Goal: Task Accomplishment & Management: Use online tool/utility

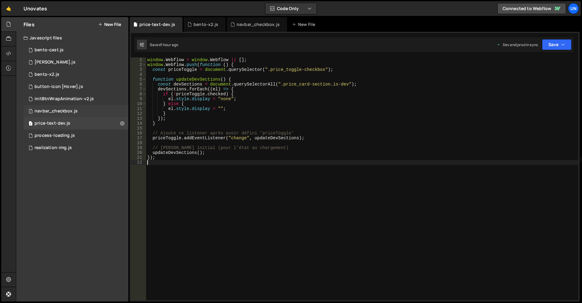
click at [70, 108] on div "1 navbar_checkbox.js 0" at bounding box center [76, 111] width 105 height 12
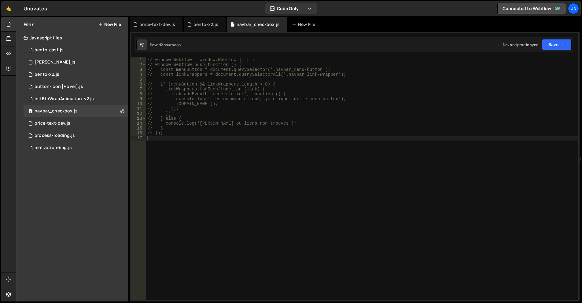
click at [224, 128] on div "// window.Webflow = window.Webflow || []; // window.Webflow.push(function () { …" at bounding box center [362, 183] width 432 height 253
type textarea "// });"
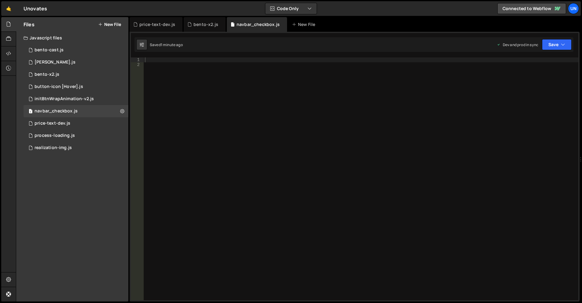
click at [251, 117] on div at bounding box center [361, 183] width 435 height 253
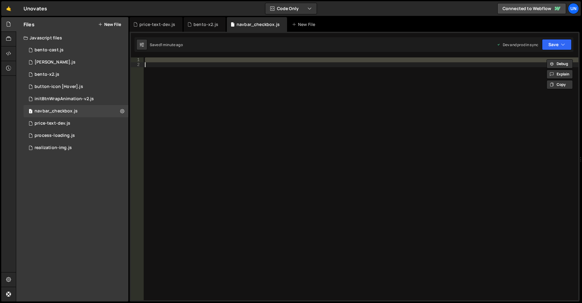
paste textarea
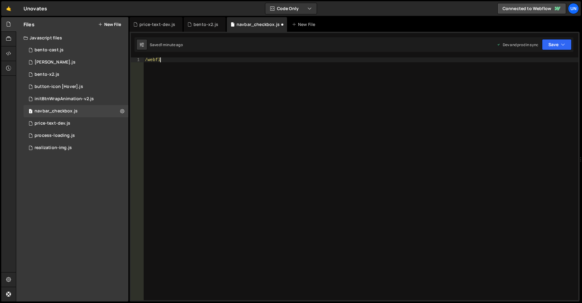
scroll to position [0, 1]
type textarea "/"
type textarea "});"
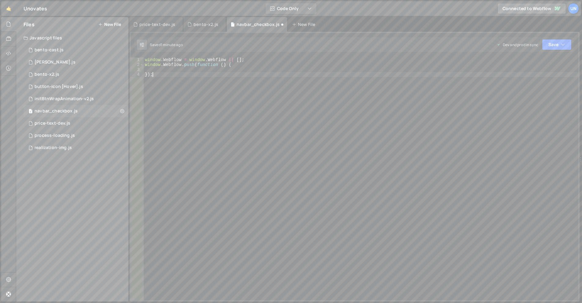
scroll to position [0, 0]
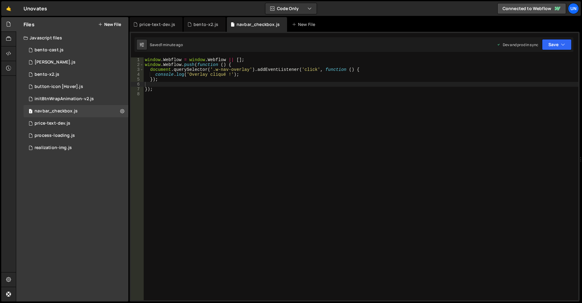
click at [295, 110] on div "window . Webflow = window . Webflow || [ ] ; window . Webflow . push ( function…" at bounding box center [361, 183] width 435 height 253
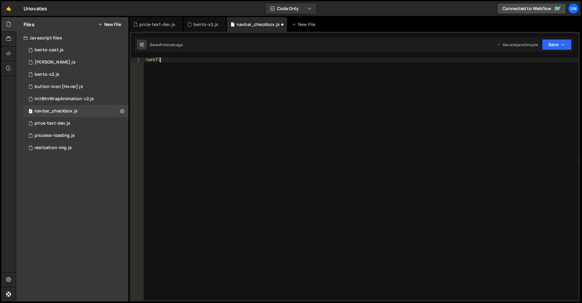
type textarea "/"
type textarea "});"
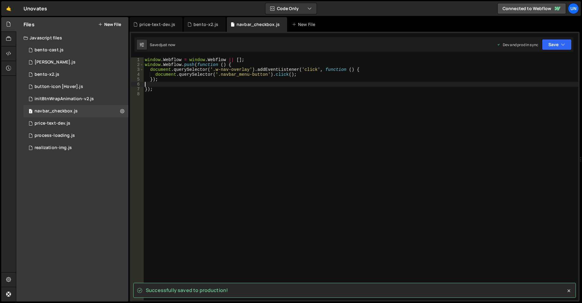
click at [302, 75] on div "window . Webflow = window . Webflow || [ ] ; window . Webflow . push ( function…" at bounding box center [361, 183] width 435 height 253
type textarea "document.querySelector('.navbar_menu-button').click();"
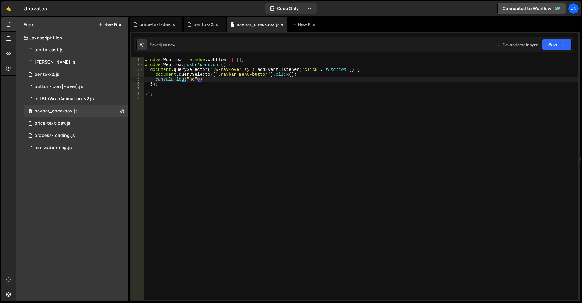
scroll to position [0, 3]
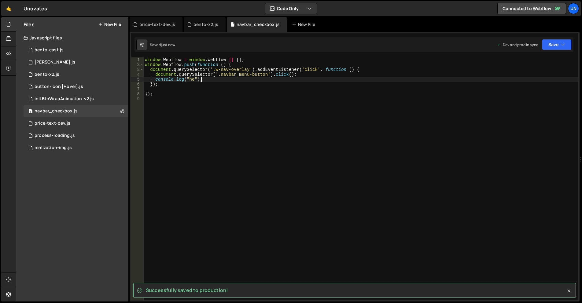
type textarea "console.log("he");"
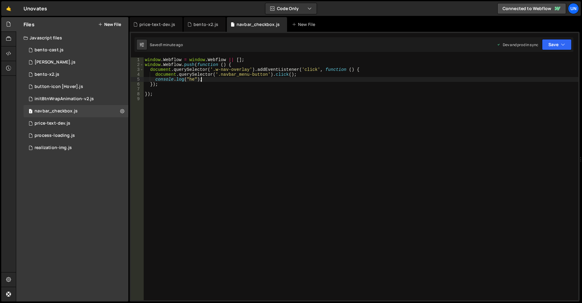
click at [333, 111] on div "window . Webflow = window . Webflow || [ ] ; window . Webflow . push ( function…" at bounding box center [361, 183] width 435 height 253
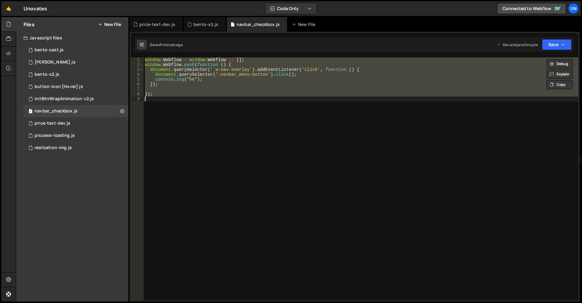
type textarea "// });"
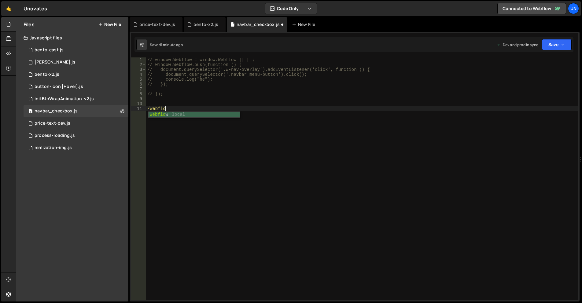
type textarea "/"
type textarea "});"
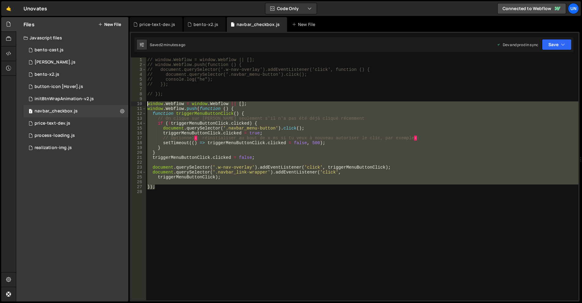
drag, startPoint x: 146, startPoint y: 152, endPoint x: 144, endPoint y: 105, distance: 46.5
click at [144, 105] on div "1 2 3 4 5 6 7 8 9 10 11 12 13 14 15 16 17 18 19 20 21 22 23 24 25 26 27 28 // w…" at bounding box center [355, 178] width 448 height 243
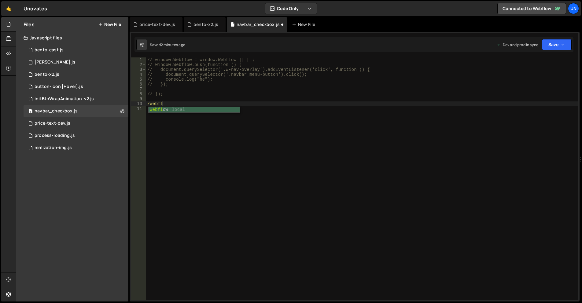
type textarea "/"
type textarea "});"
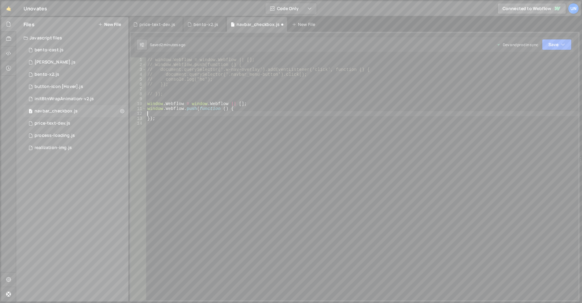
paste textarea
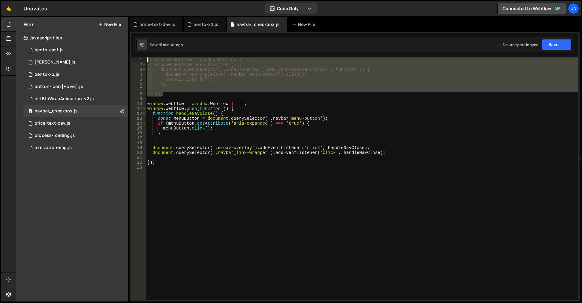
drag, startPoint x: 155, startPoint y: 54, endPoint x: 150, endPoint y: 42, distance: 13.4
click at [150, 42] on div "Debug Explain Copy price-text-dev.[PERSON_NAME]-x2.js navbar_checkbox.js New Fi…" at bounding box center [355, 159] width 450 height 285
type textarea "// window.Webflow = window.Webflow || []; // window.Webflow.push(function () {"
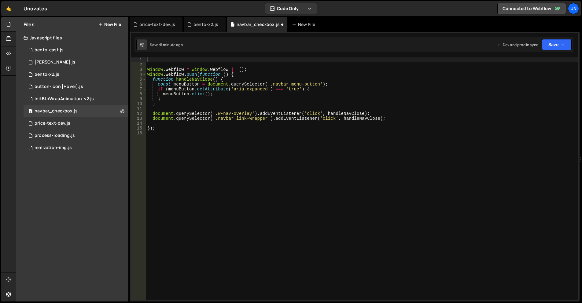
click at [247, 152] on div "window . Webflow = window . Webflow || [ ] ; window . Webflow . push ( function…" at bounding box center [362, 183] width 432 height 253
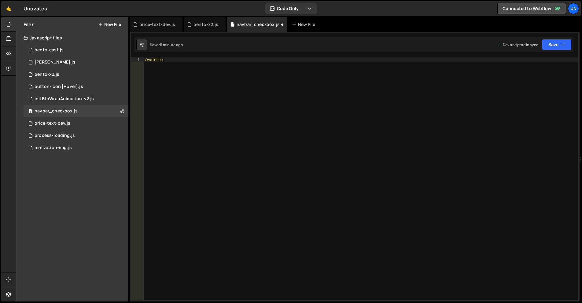
scroll to position [0, 1]
type textarea "/"
type textarea "});"
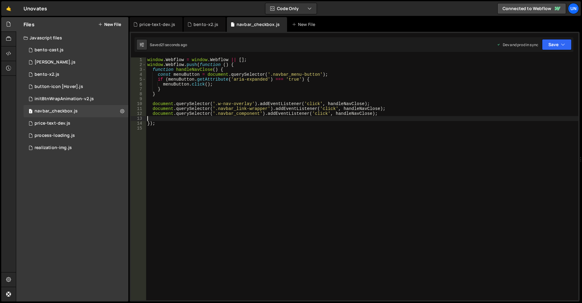
click at [335, 147] on div "window . Webflow = window . Webflow || [ ] ; window . Webflow . push ( function…" at bounding box center [362, 183] width 432 height 253
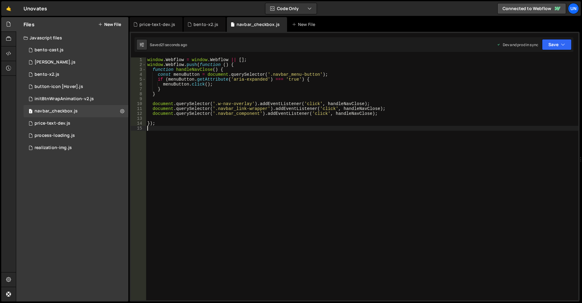
type textarea "});"
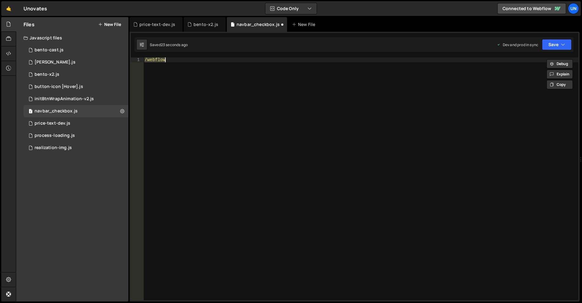
type textarea "});"
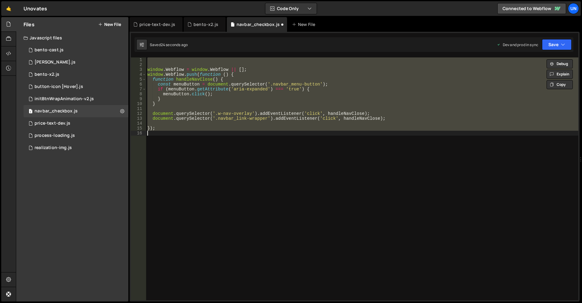
click at [320, 156] on div "window . Webflow = window . Webflow || [ ] ; window . Webflow . push ( function…" at bounding box center [362, 178] width 432 height 243
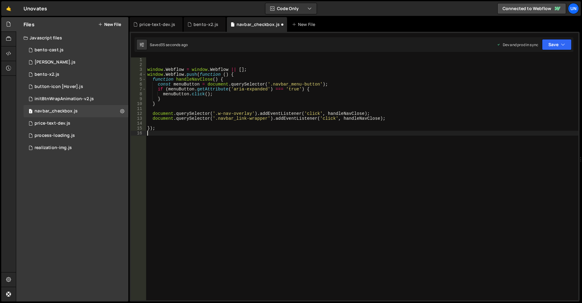
click at [153, 119] on div "window . Webflow = window . Webflow || [ ] ; window . Webflow . push ( function…" at bounding box center [362, 183] width 432 height 253
type textarea "document.querySelector('.navbar_link-wrapper').addEventListener('click', handle…"
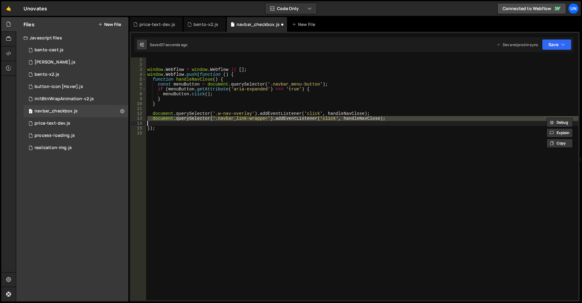
click at [162, 119] on div "window . Webflow = window . Webflow || [ ] ; window . Webflow . push ( function…" at bounding box center [362, 178] width 432 height 243
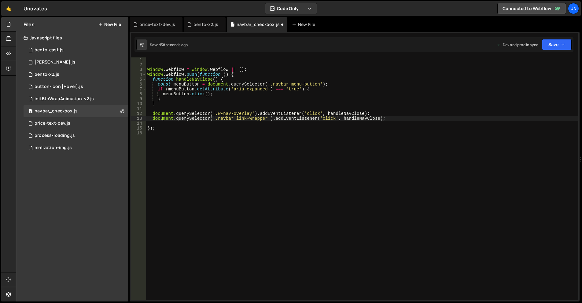
click at [154, 119] on div "window . Webflow = window . Webflow || [ ] ; window . Webflow . push ( function…" at bounding box center [362, 183] width 432 height 253
drag, startPoint x: 152, startPoint y: 118, endPoint x: 155, endPoint y: 118, distance: 3.1
click at [152, 118] on div "window . Webflow = window . Webflow || [ ] ; window . Webflow . push ( function…" at bounding box center [362, 183] width 432 height 253
click at [390, 120] on div "window . Webflow = window . Webflow || [ ] ; window . Webflow . push ( function…" at bounding box center [362, 183] width 432 height 253
click at [389, 116] on div "window . Webflow = window . Webflow || [ ] ; window . Webflow . push ( function…" at bounding box center [362, 183] width 432 height 253
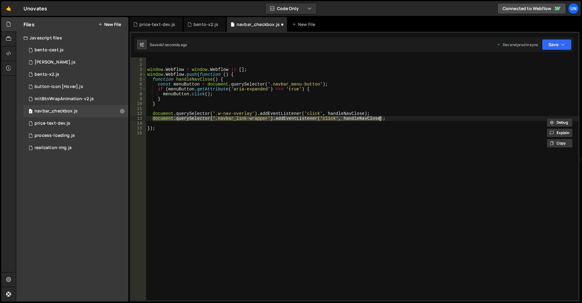
type textarea "document.querySelector('.w-nav-overlay').addEventListener('click', handleNavClo…"
click at [384, 122] on div "window . Webflow = window . Webflow || [ ] ; window . Webflow . push ( function…" at bounding box center [362, 183] width 432 height 253
click at [387, 120] on div "window . Webflow = window . Webflow || [ ] ; window . Webflow . push ( function…" at bounding box center [362, 183] width 432 height 253
type textarea "document.querySelector('.navbar_link-wrapper').addEventListener('click', handle…"
paste textarea "document.querySelector('.navbar_link-wrapper').addEventListener('click', handle…"
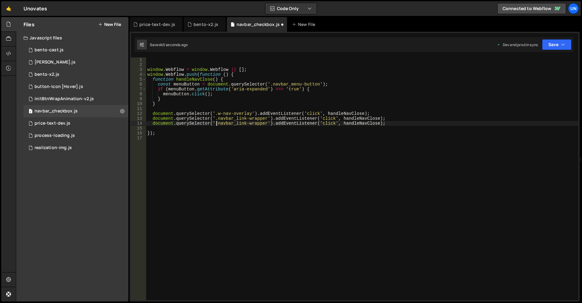
click at [216, 124] on div "window . Webflow = window . Webflow || [ ] ; window . Webflow . push ( function…" at bounding box center [362, 183] width 432 height 253
drag, startPoint x: 235, startPoint y: 125, endPoint x: 252, endPoint y: 124, distance: 16.5
click at [235, 125] on div "window . Webflow = window . Webflow || [ ] ; window . Webflow . push ( function…" at bounding box center [362, 183] width 432 height 253
click at [265, 124] on div "window . Webflow = window . Webflow || [ ] ; window . Webflow . push ( function…" at bounding box center [362, 183] width 432 height 253
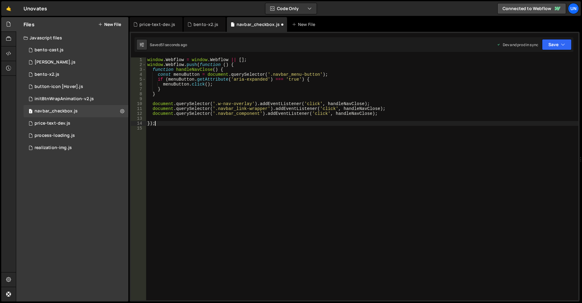
scroll to position [0, 0]
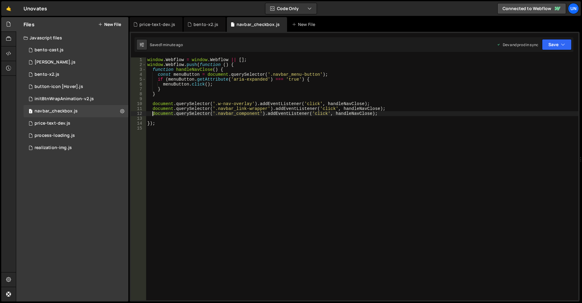
drag, startPoint x: 153, startPoint y: 115, endPoint x: 198, endPoint y: 113, distance: 45.3
click at [154, 115] on div "window . Webflow = window . Webflow || [ ] ; window . Webflow . push ( function…" at bounding box center [362, 183] width 432 height 253
click at [384, 117] on div "window . Webflow = window . Webflow || [ ] ; window . Webflow . push ( function…" at bounding box center [362, 183] width 432 height 253
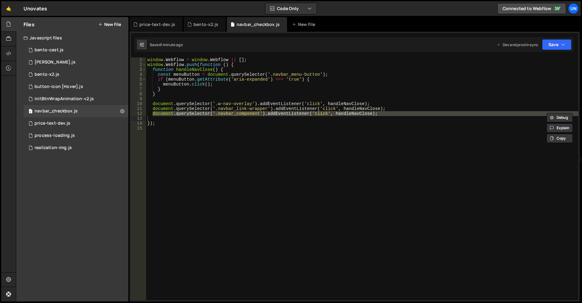
type textarea "document.querySelector('.navbar_component').addEventListener('click', handleNav…"
click at [379, 113] on div "window . Webflow = window . Webflow || [ ] ; window . Webflow . push ( function…" at bounding box center [362, 183] width 432 height 253
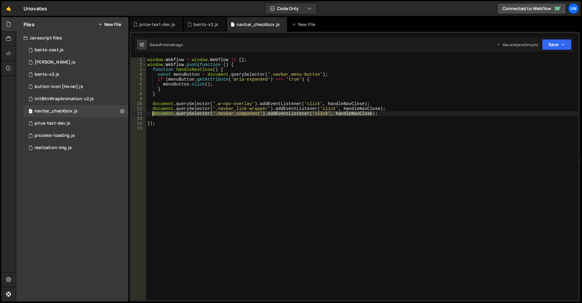
drag, startPoint x: 375, startPoint y: 113, endPoint x: 153, endPoint y: 113, distance: 222.0
click at [153, 113] on div "window . Webflow = window . Webflow || [ ] ; window . Webflow . push ( function…" at bounding box center [362, 183] width 432 height 253
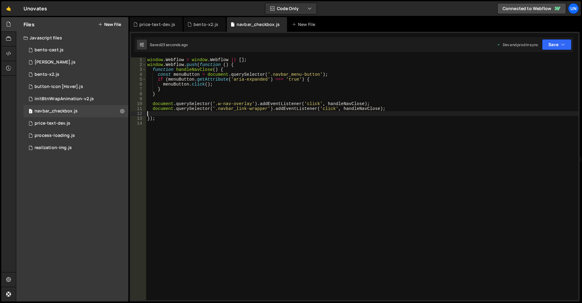
click at [189, 102] on div "window . Webflow = window . Webflow || [ ] ; window . Webflow . push ( function…" at bounding box center [362, 183] width 432 height 253
drag, startPoint x: 175, startPoint y: 109, endPoint x: 195, endPoint y: 108, distance: 20.8
click at [195, 108] on div "window . Webflow = window . Webflow || [ ] ; window . Webflow . push ( function…" at bounding box center [362, 183] width 432 height 253
drag, startPoint x: 195, startPoint y: 109, endPoint x: 203, endPoint y: 110, distance: 8.6
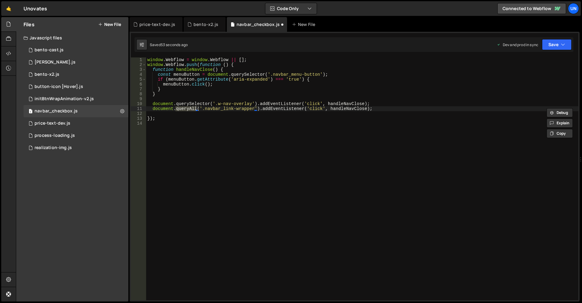
click at [195, 109] on div "window . Webflow = window . Webflow || [ ] ; window . Webflow . push ( function…" at bounding box center [362, 178] width 432 height 243
click at [206, 108] on div "window . Webflow = window . Webflow || [ ] ; window . Webflow . push ( function…" at bounding box center [362, 178] width 432 height 243
click at [209, 108] on div "window . Webflow = window . Webflow || [ ] ; window . Webflow . push ( function…" at bounding box center [362, 183] width 432 height 253
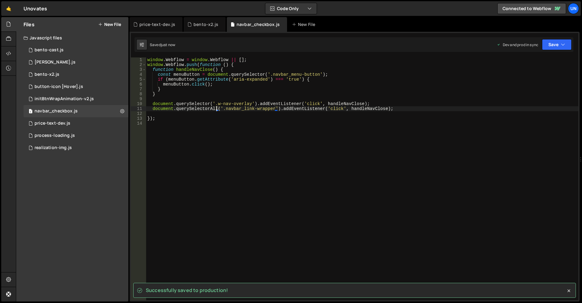
type textarea "document.querySelectorAll('.navbar_link-wrapper').addEventListener('click', han…"
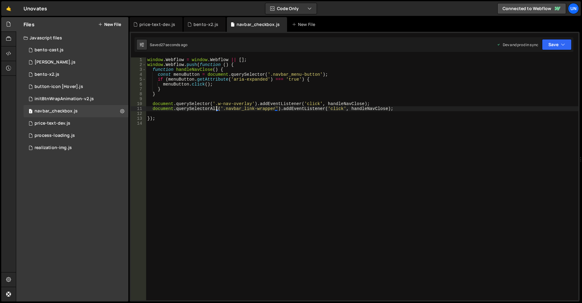
click at [312, 137] on div "window . Webflow = window . Webflow || [ ] ; window . Webflow . push ( function…" at bounding box center [362, 183] width 432 height 253
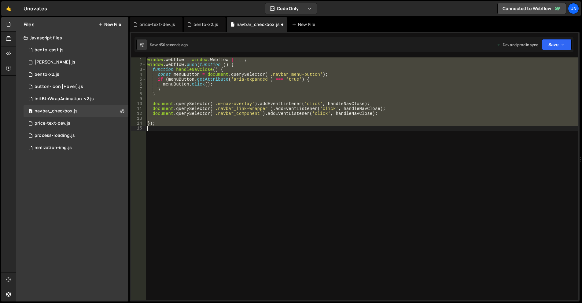
click at [372, 114] on div "window . Webflow = window . Webflow || [ ] ; window . Webflow . push ( function…" at bounding box center [362, 178] width 432 height 243
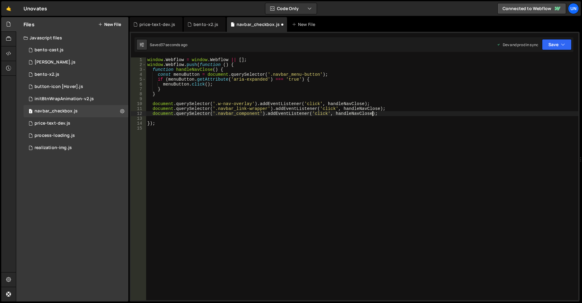
click at [152, 117] on div "window . Webflow = window . Webflow || [ ] ; window . Webflow . push ( function…" at bounding box center [362, 183] width 432 height 253
click at [154, 114] on div "window . Webflow = window . Webflow || [ ] ; window . Webflow . push ( function…" at bounding box center [362, 183] width 432 height 253
type textarea "d"
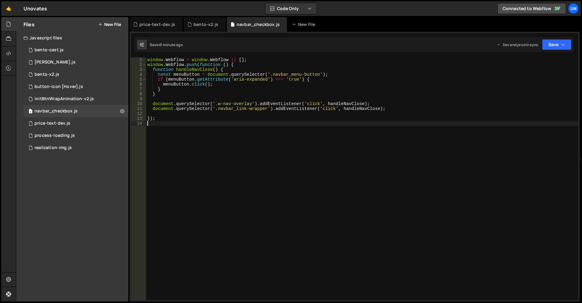
click at [323, 131] on div "window . Webflow = window . Webflow || [ ] ; window . Webflow . push ( function…" at bounding box center [362, 183] width 432 height 253
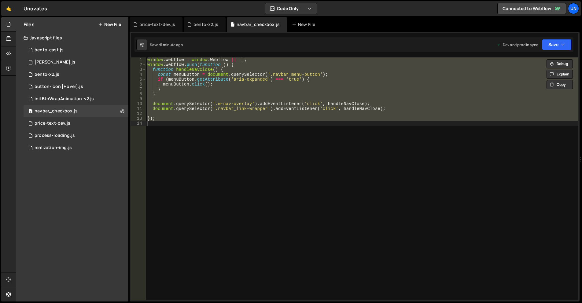
drag, startPoint x: 310, startPoint y: 109, endPoint x: 330, endPoint y: 111, distance: 19.9
click at [310, 109] on div "window . Webflow = window . Webflow || [ ] ; window . Webflow . push ( function…" at bounding box center [362, 178] width 432 height 243
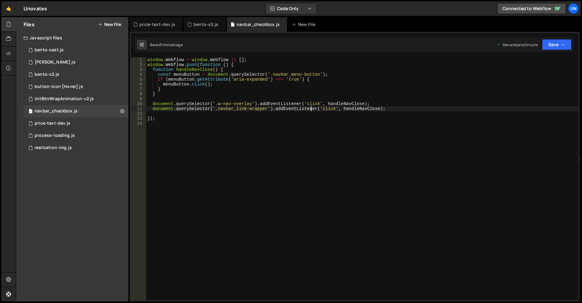
click at [350, 109] on div "window . Webflow = window . Webflow || [ ] ; window . Webflow . push ( function…" at bounding box center [362, 183] width 432 height 253
click at [344, 104] on div "window . Webflow = window . Webflow || [ ] ; window . Webflow . push ( function…" at bounding box center [362, 183] width 432 height 253
click at [186, 77] on div "window . Webflow = window . Webflow || [ ] ; window . Webflow . push ( function…" at bounding box center [362, 183] width 432 height 253
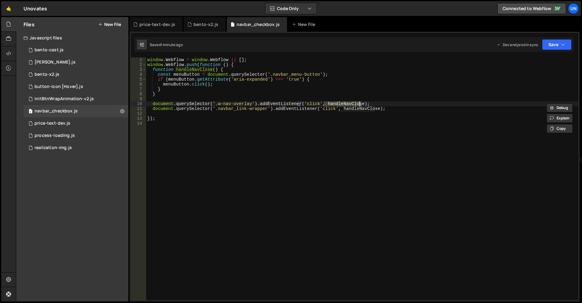
type textarea "if (menuButton.getAttribute('aria-expanded') === 'true') {"
click at [186, 78] on div "window . Webflow = window . Webflow || [ ] ; window . Webflow . push ( function…" at bounding box center [362, 183] width 432 height 253
click at [296, 116] on div "window . Webflow = window . Webflow || [ ] ; window . Webflow . push ( function…" at bounding box center [362, 183] width 432 height 253
type textarea "});"
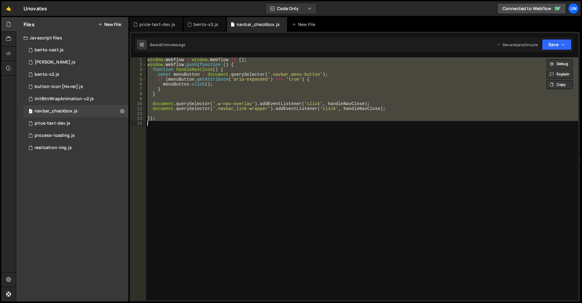
paste textarea
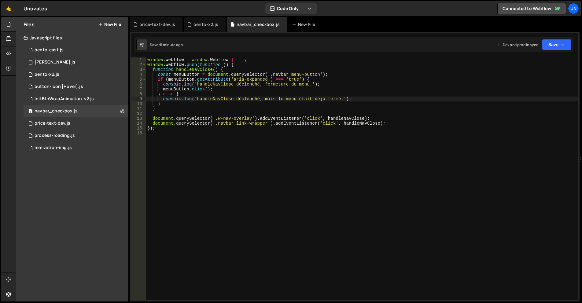
click at [250, 98] on div "window . Webflow = window . Webflow || [ ] ; window . Webflow . push ( function…" at bounding box center [362, 183] width 432 height 253
type textarea "});"
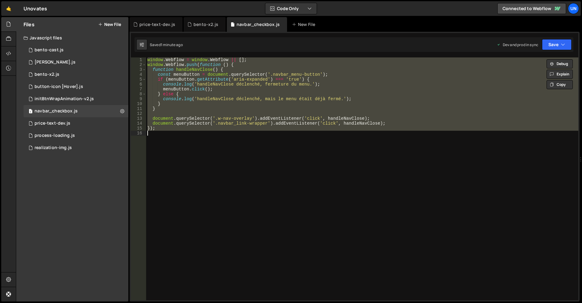
paste textarea
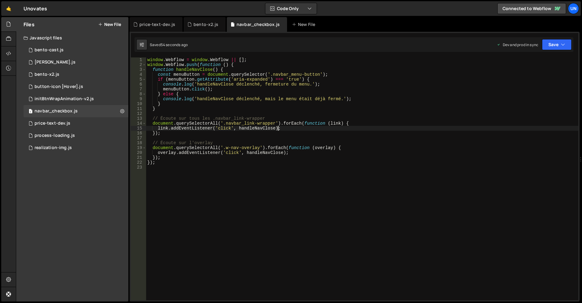
click at [285, 129] on div "window . Webflow = window . Webflow || [ ] ; window . Webflow . push ( function…" at bounding box center [362, 183] width 432 height 253
type textarea "});"
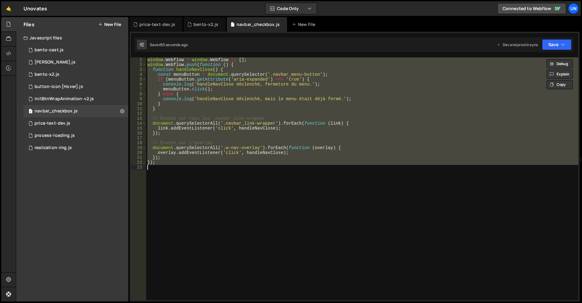
paste textarea
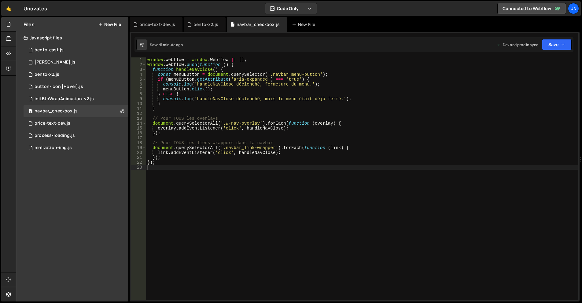
click at [297, 166] on div "window . Webflow = window . Webflow || [ ] ; window . Webflow . push ( function…" at bounding box center [362, 183] width 432 height 253
type textarea "});"
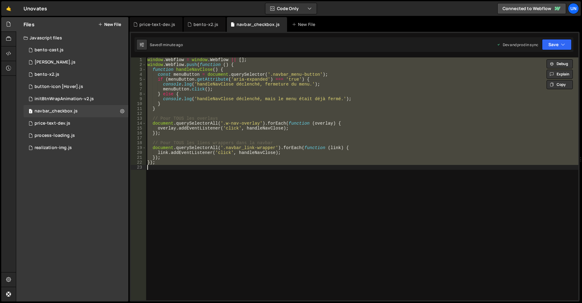
paste textarea
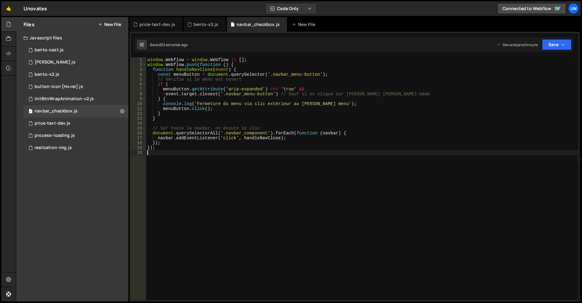
click at [272, 172] on div "window . Webflow = window . Webflow || [ ] ; window . Webflow . push ( function…" at bounding box center [362, 183] width 432 height 253
type textarea "});"
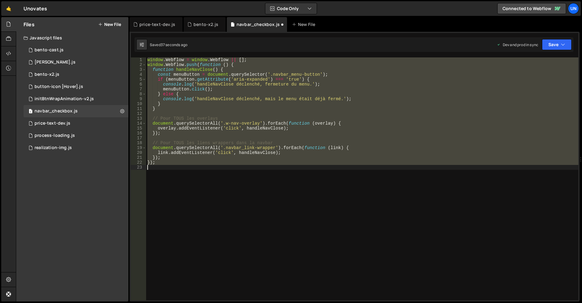
click at [333, 191] on div "window . Webflow = window . Webflow || [ ] ; window . Webflow . push ( function…" at bounding box center [362, 178] width 432 height 243
type textarea "});"
paste textarea
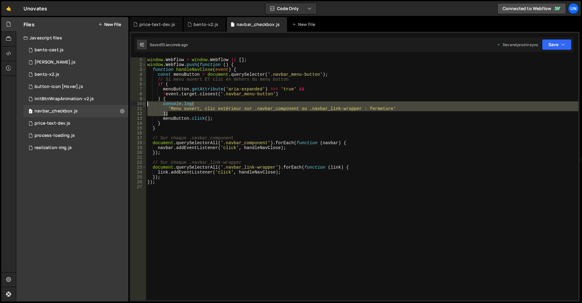
drag, startPoint x: 173, startPoint y: 113, endPoint x: 143, endPoint y: 105, distance: 31.4
click at [143, 105] on div "}); 1 2 3 4 5 6 7 8 9 10 11 12 13 14 15 16 17 18 19 20 21 22 23 24 25 26 27 win…" at bounding box center [355, 178] width 448 height 243
type textarea "console.log( 'Menu ouvert, clic extérieur sur .navbar_component ou .navbar_link…"
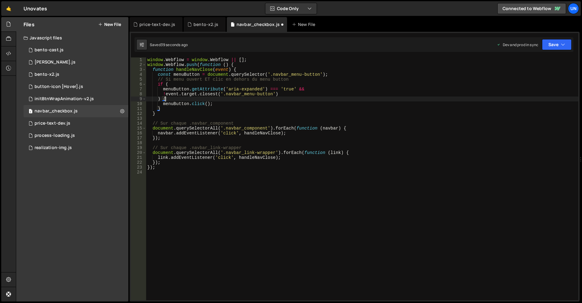
click at [292, 79] on div "window . Webflow = window . Webflow || [ ] ; window . Webflow . push ( function…" at bounding box center [362, 183] width 432 height 253
type textarea "// Si menu ouvert ET clic en dehors du menu button"
drag, startPoint x: 277, startPoint y: 80, endPoint x: 145, endPoint y: 77, distance: 132.4
click at [145, 77] on div "// Si menu ouvert ET clic en dehors du menu button 1 2 3 4 5 6 7 8 9 10 11 12 1…" at bounding box center [355, 178] width 448 height 243
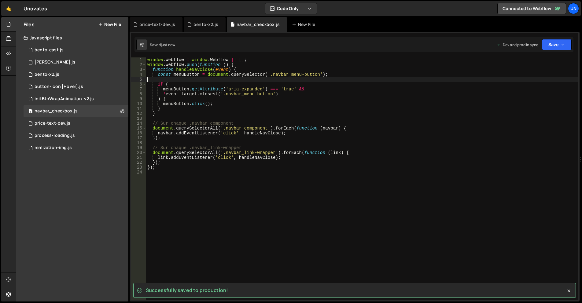
click at [265, 147] on div "window . Webflow = window . Webflow || [ ] ; window . Webflow . push ( function…" at bounding box center [362, 183] width 432 height 253
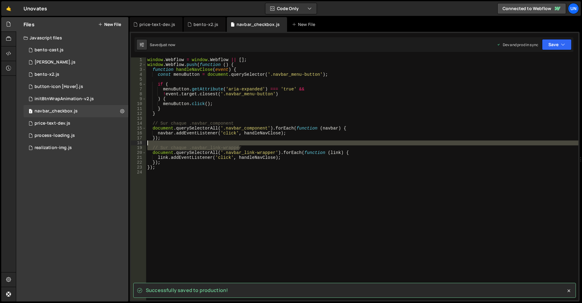
drag, startPoint x: 230, startPoint y: 148, endPoint x: 142, endPoint y: 144, distance: 88.1
click at [142, 144] on div "// Sur chaque .navbar_link-wrapper 1 2 3 4 5 6 7 8 9 10 11 12 13 14 15 16 17 18…" at bounding box center [355, 178] width 448 height 243
type textarea "// Sur chaque .navbar_link-wrapper"
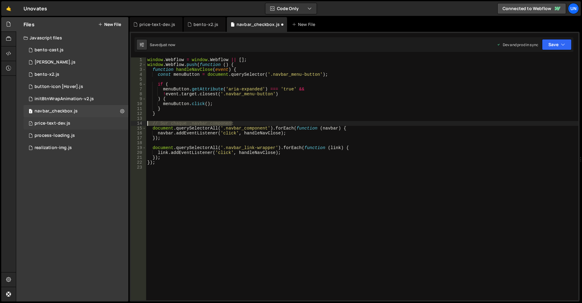
drag, startPoint x: 231, startPoint y: 122, endPoint x: 126, endPoint y: 123, distance: 104.9
click at [126, 123] on div "Files New File Javascript files 1 bento-cast.js 0 1 [PERSON_NAME].js 0 1 bento-…" at bounding box center [299, 159] width 566 height 285
type textarea "// Sur chaque .navbar_component"
type textarea "document.querySelectorAll('.navbar_component').forEach(function (navbar) {"
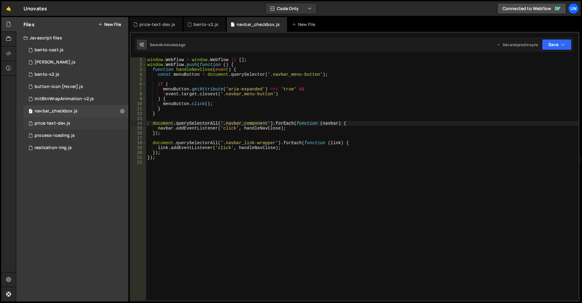
click at [77, 126] on div "1 price-text-dev.js 0" at bounding box center [76, 123] width 105 height 12
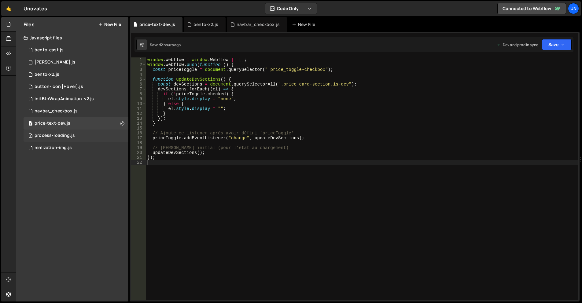
click at [75, 132] on div "1 process-loading.js 0" at bounding box center [76, 136] width 105 height 12
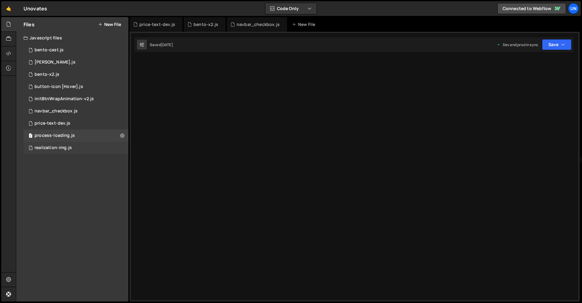
click at [70, 142] on div "1 realization-img.js 0" at bounding box center [76, 148] width 105 height 12
click at [230, 130] on div "document.querySelectorAll('.navbar_component').forEach(function (navbar) { 1 2 …" at bounding box center [355, 167] width 450 height 270
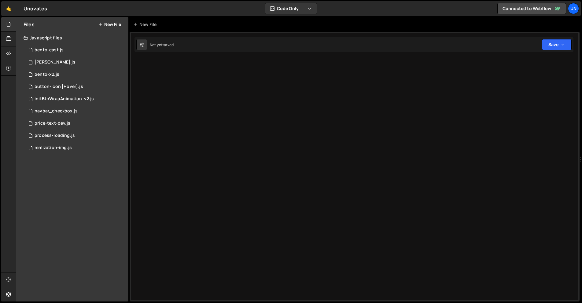
click at [181, 98] on div at bounding box center [355, 167] width 450 height 270
